Goal: Register for event/course

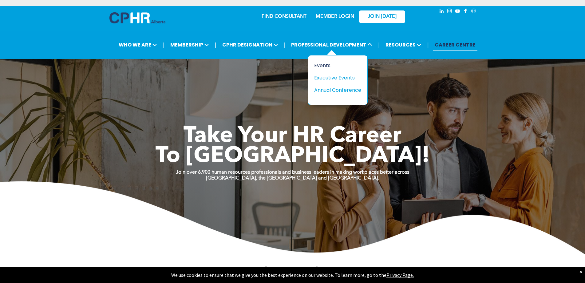
click at [326, 63] on div "Events" at bounding box center [335, 66] width 42 height 8
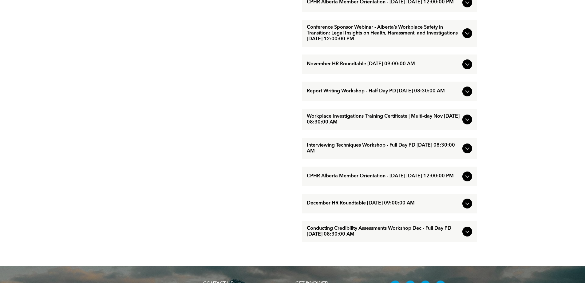
scroll to position [461, 0]
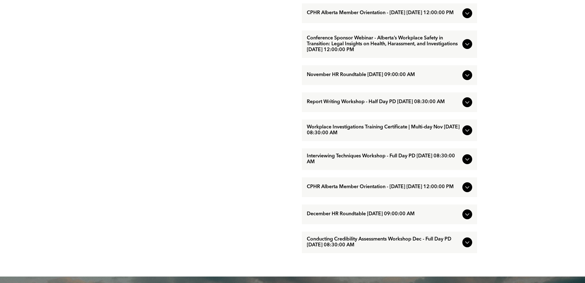
click at [466, 48] on icon at bounding box center [467, 43] width 7 height 7
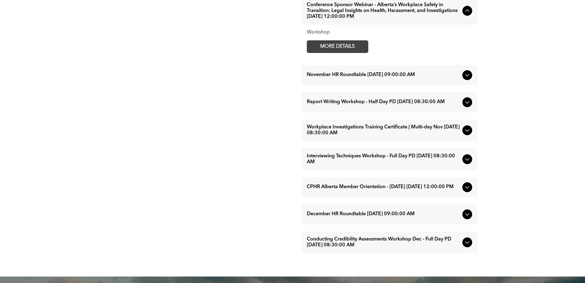
click at [356, 53] on span "MORE DETAILS" at bounding box center [338, 47] width 49 height 12
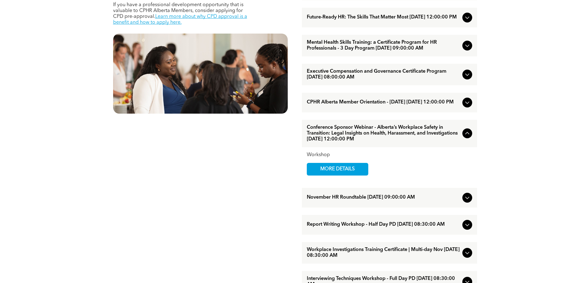
scroll to position [338, 0]
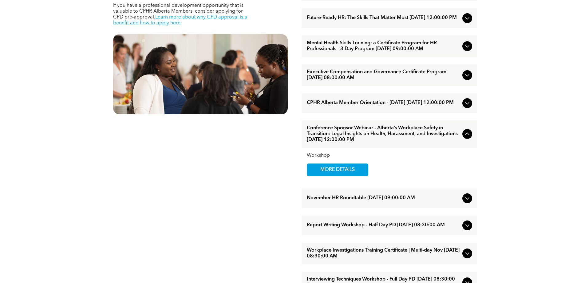
click at [469, 138] on icon at bounding box center [467, 133] width 7 height 7
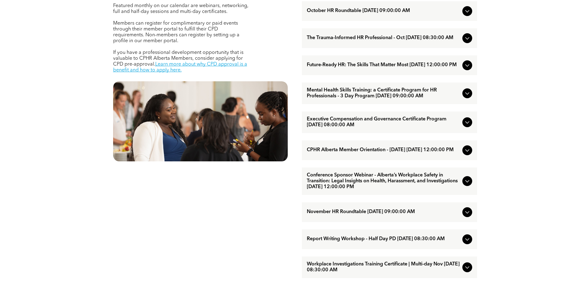
scroll to position [215, 0]
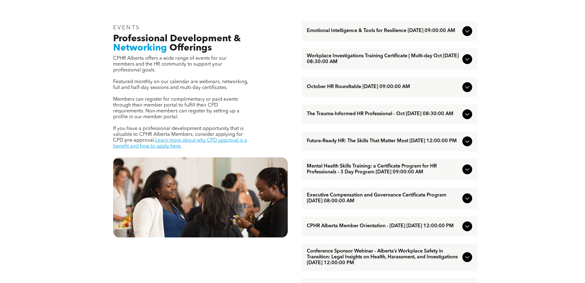
click at [466, 117] on icon at bounding box center [467, 113] width 7 height 7
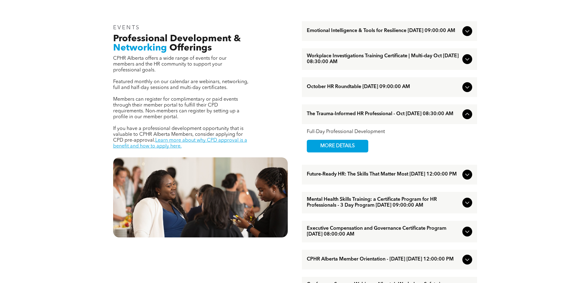
click at [465, 118] on icon at bounding box center [467, 113] width 7 height 7
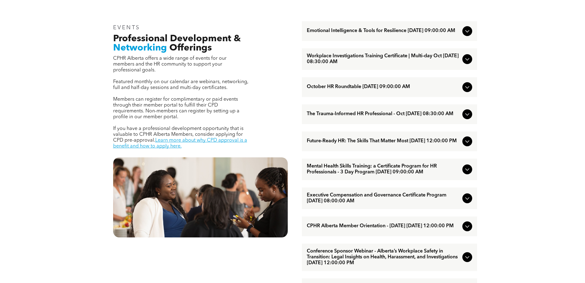
click at [469, 145] on icon at bounding box center [467, 141] width 7 height 7
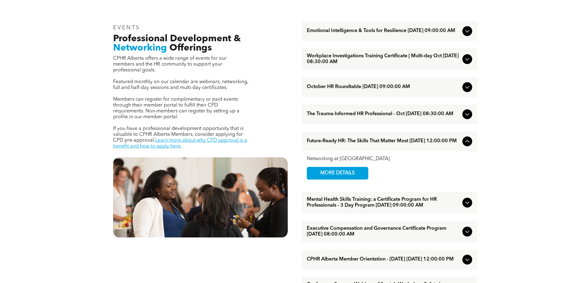
click at [469, 142] on icon at bounding box center [467, 141] width 4 height 2
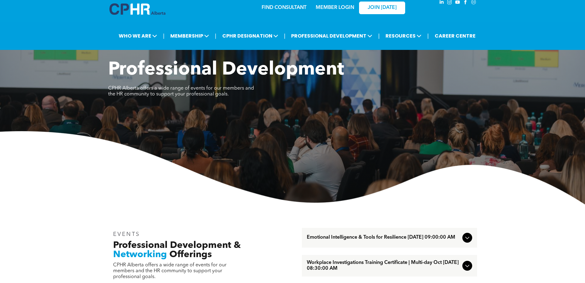
scroll to position [0, 0]
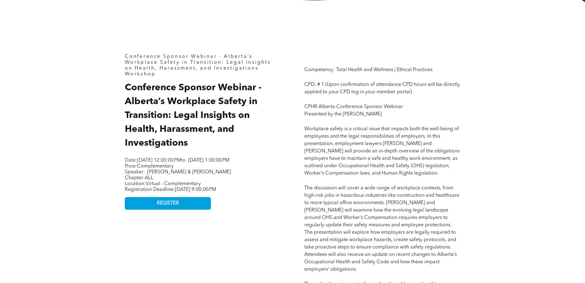
scroll to position [277, 0]
